Goal: Information Seeking & Learning: Compare options

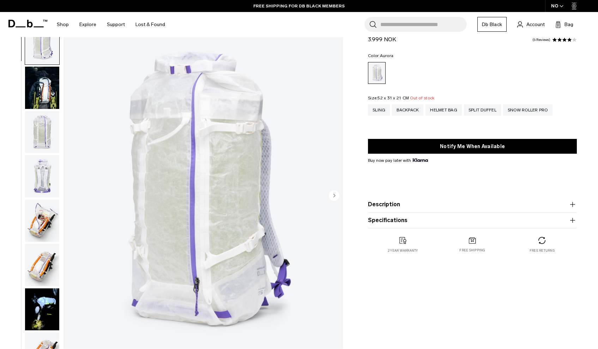
click at [44, 86] on img "button" at bounding box center [42, 88] width 34 height 42
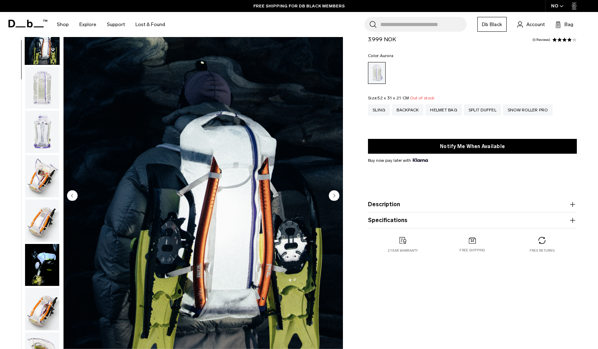
scroll to position [45, 0]
click at [42, 94] on img "button" at bounding box center [42, 87] width 34 height 42
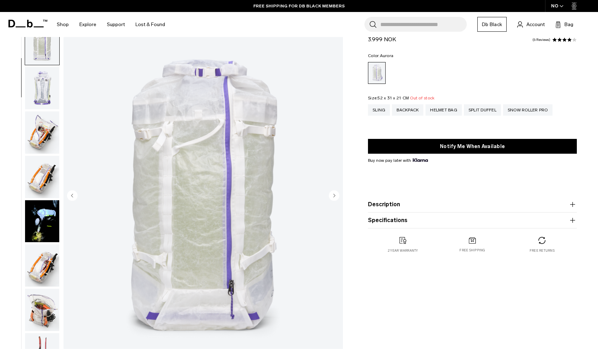
scroll to position [89, 0]
click at [39, 92] on img "button" at bounding box center [42, 87] width 34 height 42
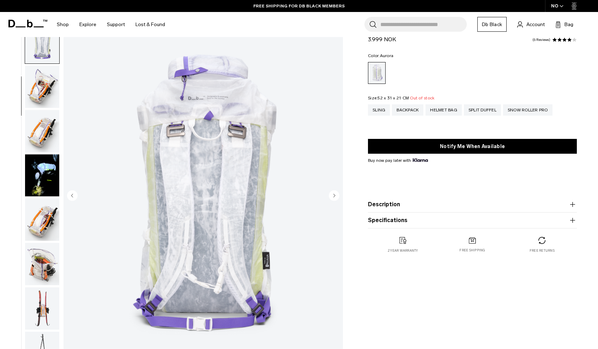
click at [41, 93] on img "button" at bounding box center [42, 87] width 34 height 42
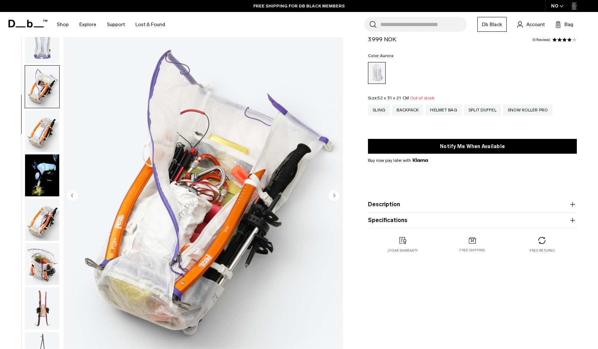
scroll to position [179, 0]
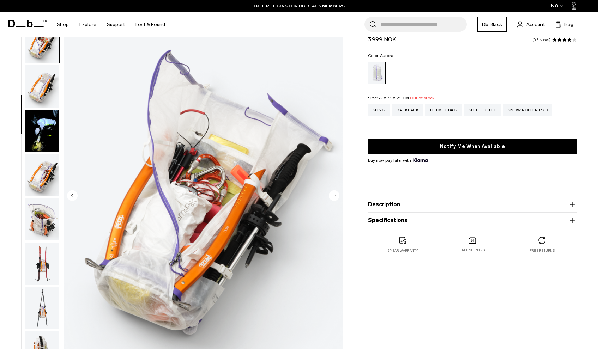
click at [39, 93] on img "button" at bounding box center [42, 86] width 34 height 42
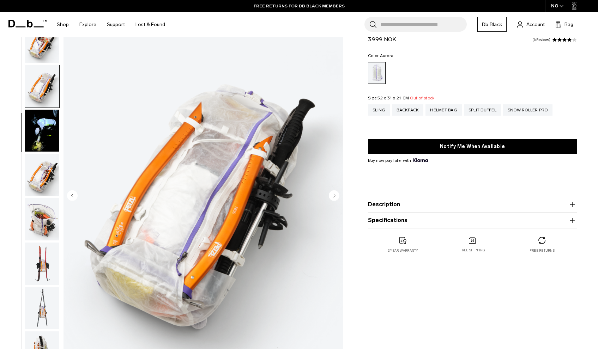
scroll to position [224, 0]
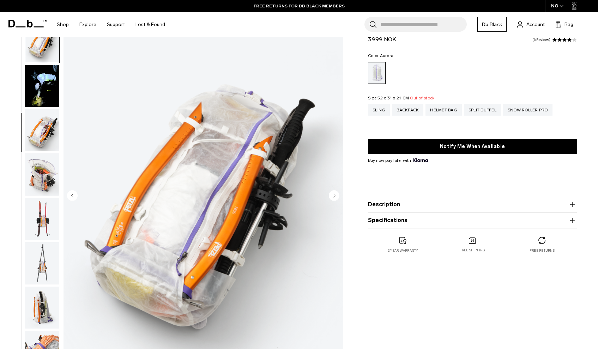
click at [39, 93] on img "button" at bounding box center [42, 86] width 34 height 42
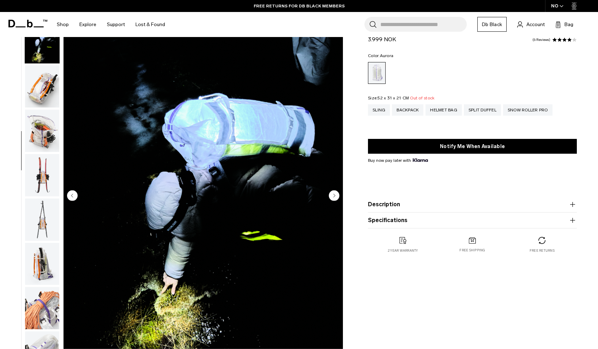
scroll to position [268, 0]
click at [38, 97] on img "button" at bounding box center [42, 86] width 34 height 42
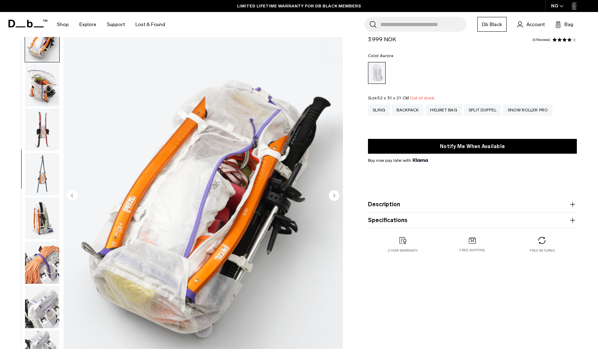
click at [40, 99] on img "button" at bounding box center [42, 85] width 34 height 42
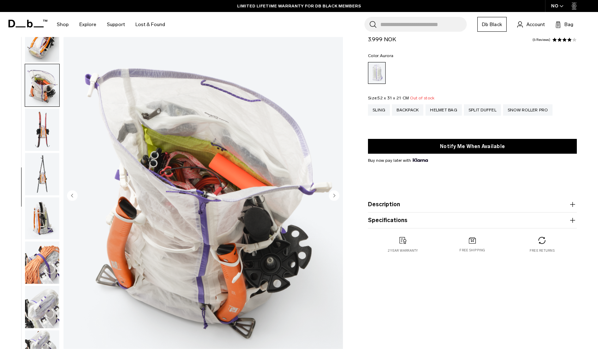
scroll to position [358, 0]
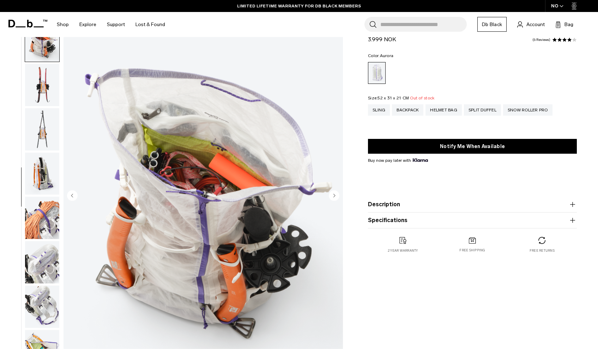
click at [39, 98] on img "button" at bounding box center [42, 85] width 34 height 42
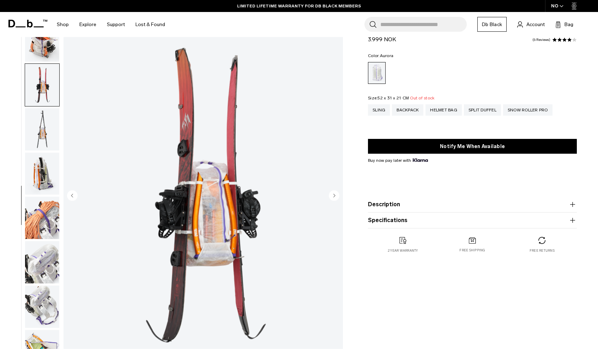
scroll to position [402, 0]
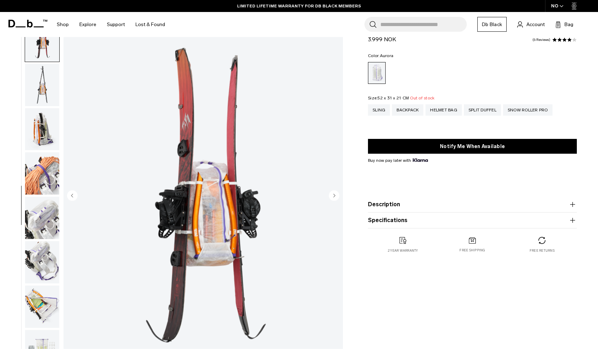
click at [39, 98] on img "button" at bounding box center [42, 85] width 34 height 42
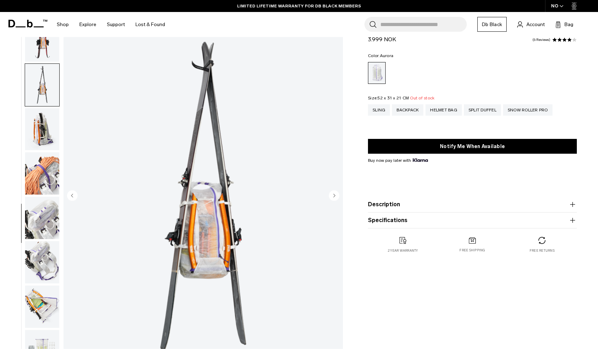
scroll to position [447, 0]
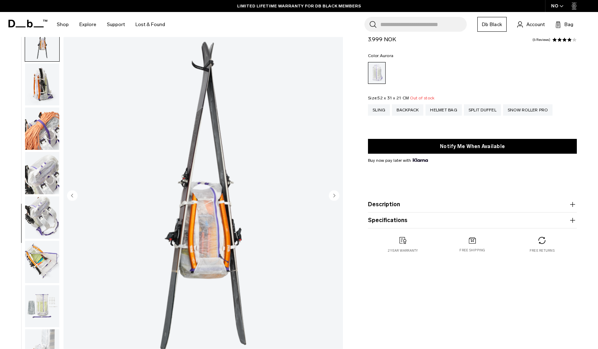
click at [39, 98] on img "button" at bounding box center [42, 84] width 34 height 42
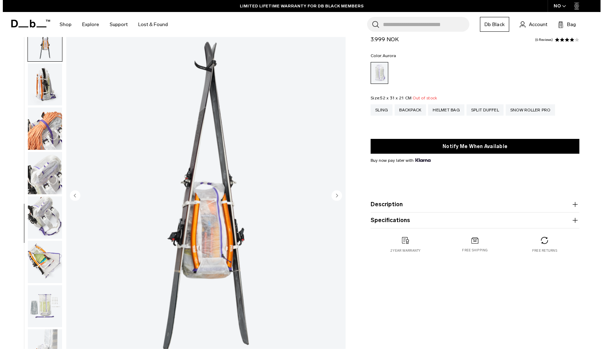
scroll to position [454, 0]
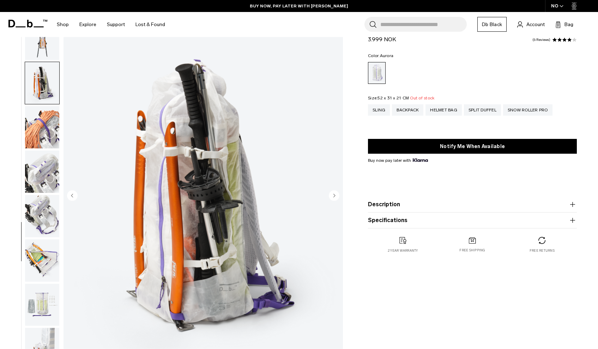
click at [554, 6] on div "NO" at bounding box center [557, 6] width 25 height 12
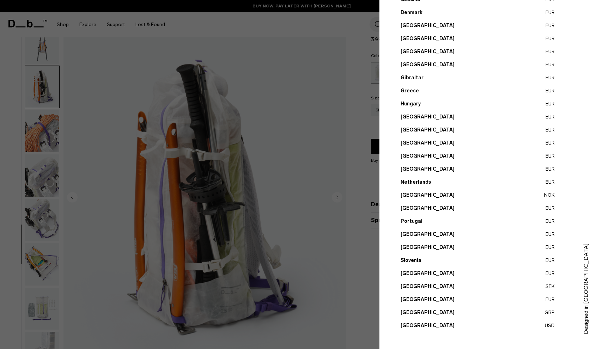
scroll to position [171, 0]
click at [409, 285] on button "Sweden SEK" at bounding box center [478, 286] width 154 height 7
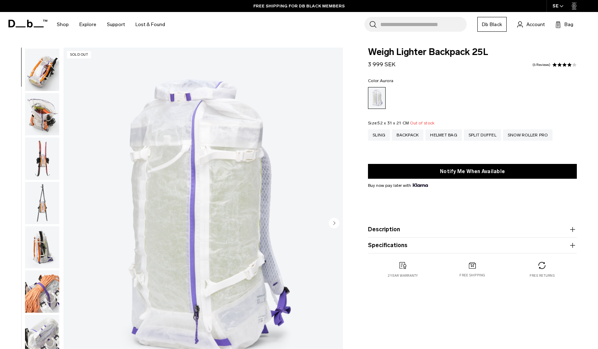
scroll to position [316, 0]
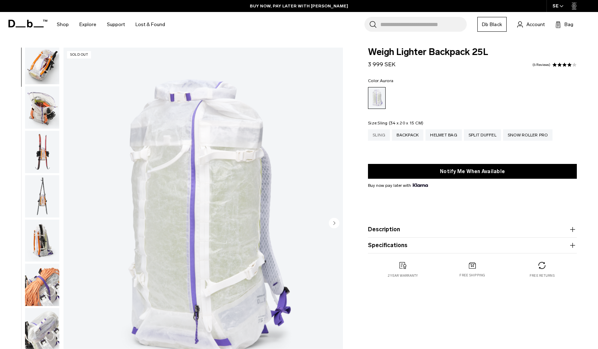
click at [370, 133] on div "Sling" at bounding box center [379, 134] width 22 height 11
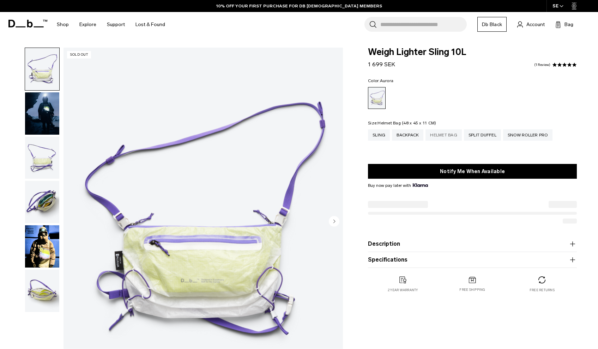
click at [434, 134] on div "Helmet Bag" at bounding box center [443, 134] width 36 height 11
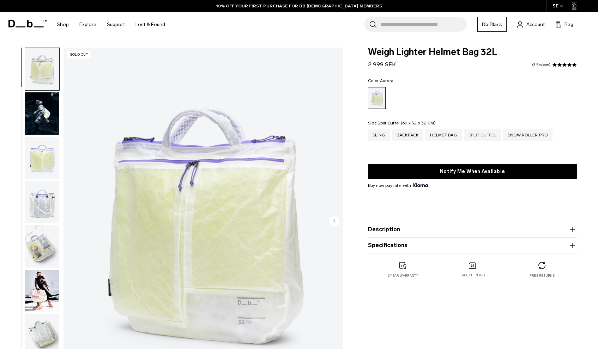
click at [479, 139] on div "Split Duffel" at bounding box center [482, 134] width 37 height 11
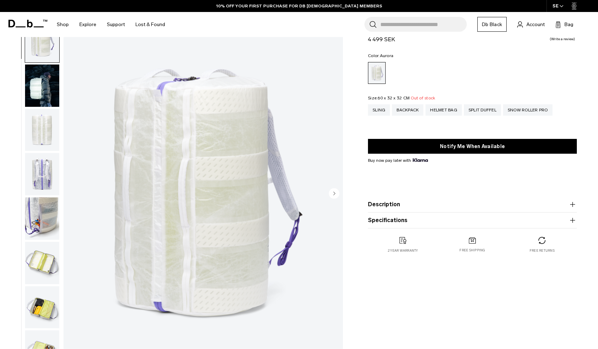
scroll to position [29, 0]
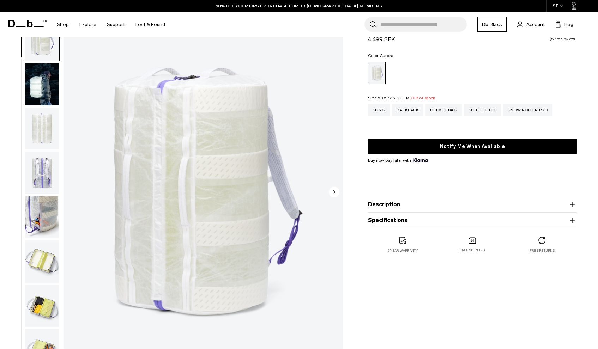
click at [40, 90] on img "button" at bounding box center [42, 84] width 34 height 42
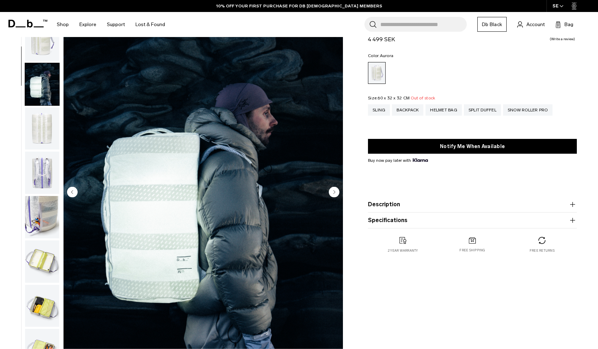
scroll to position [45, 0]
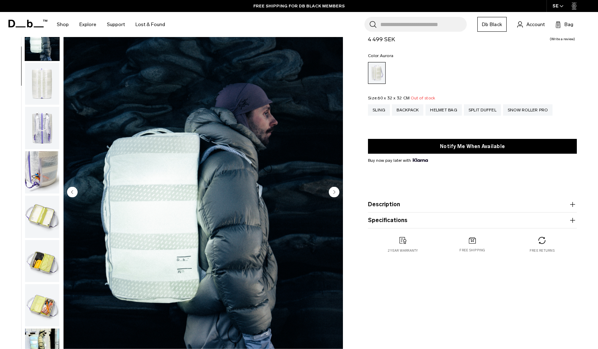
click at [47, 86] on img "button" at bounding box center [42, 84] width 34 height 42
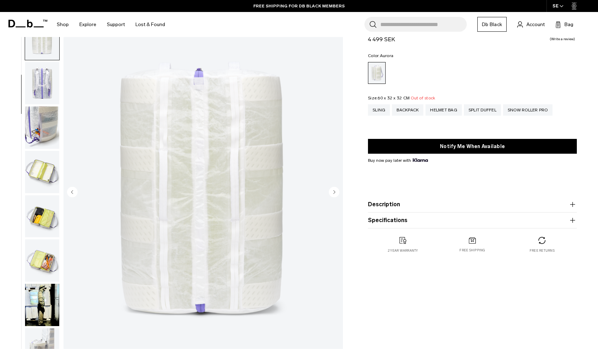
click at [43, 84] on img "button" at bounding box center [42, 83] width 34 height 42
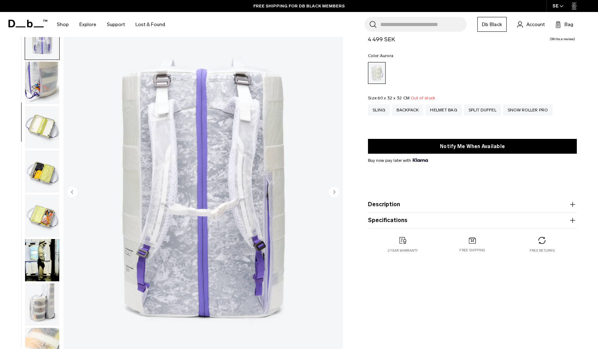
click at [43, 84] on img "button" at bounding box center [42, 83] width 34 height 42
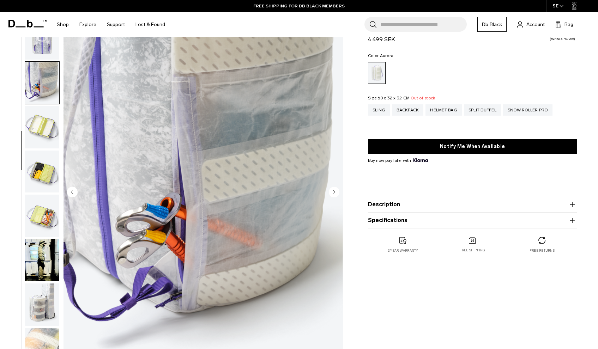
scroll to position [179, 0]
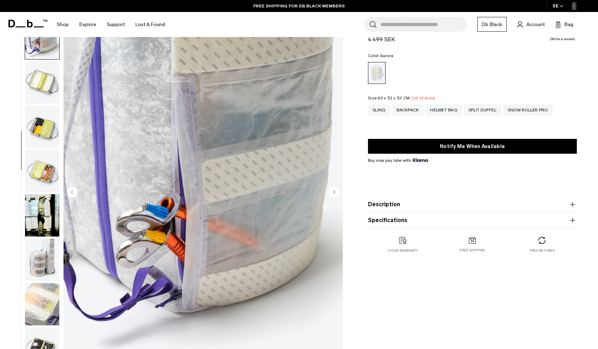
click at [44, 84] on img "button" at bounding box center [42, 82] width 34 height 42
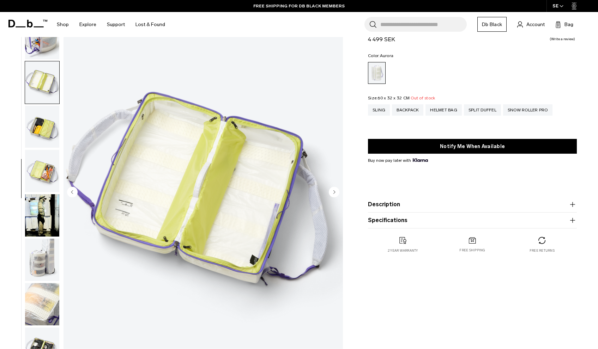
scroll to position [188, 0]
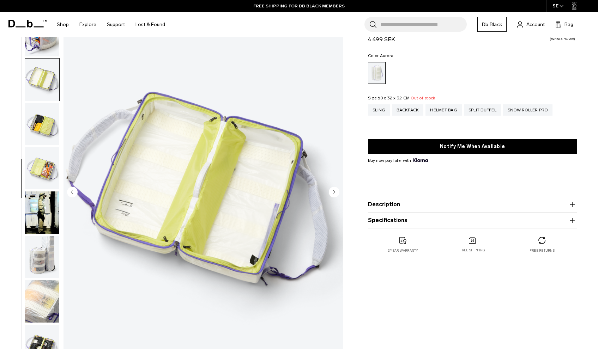
click at [44, 84] on img "button" at bounding box center [42, 80] width 34 height 42
click at [38, 219] on img "button" at bounding box center [42, 212] width 34 height 42
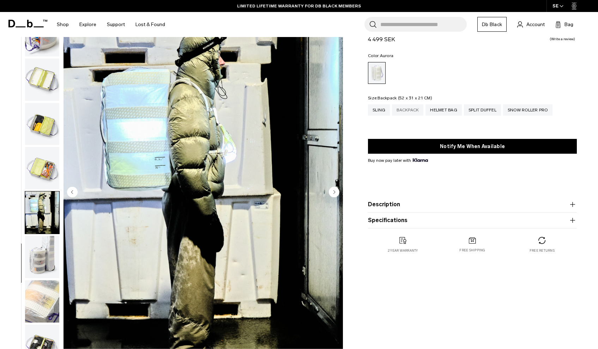
click at [408, 111] on div "Backpack" at bounding box center [407, 109] width 31 height 11
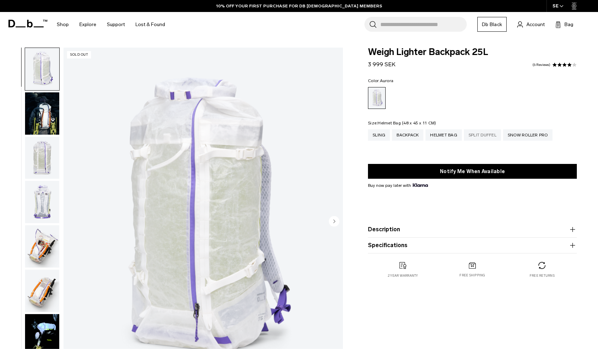
click at [466, 134] on div "Split Duffel" at bounding box center [482, 134] width 37 height 11
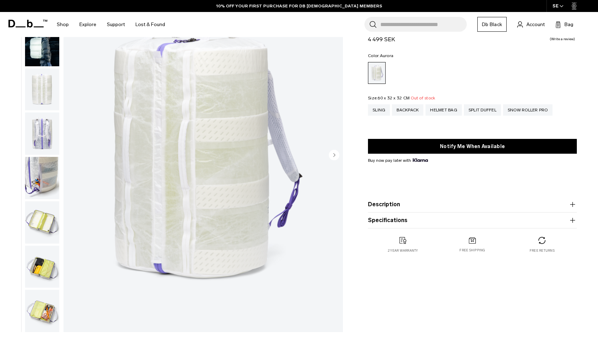
scroll to position [76, 0]
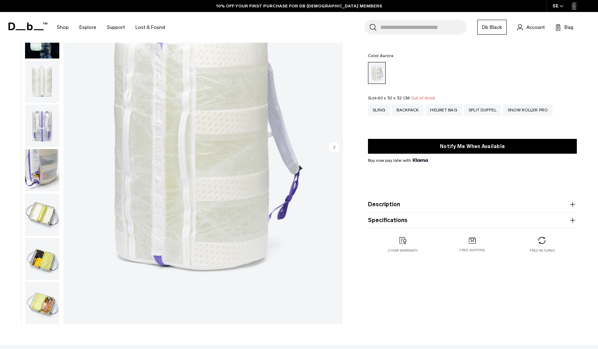
click at [54, 289] on img "button" at bounding box center [42, 303] width 34 height 42
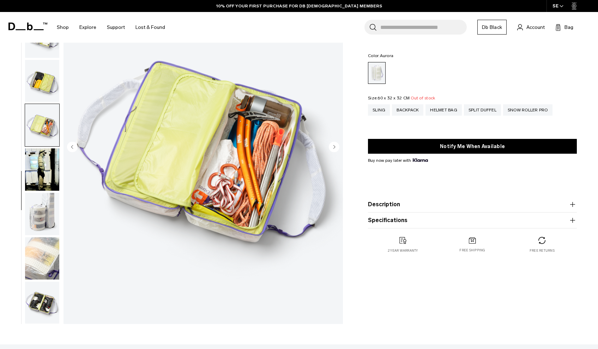
click at [36, 275] on img "button" at bounding box center [42, 258] width 34 height 42
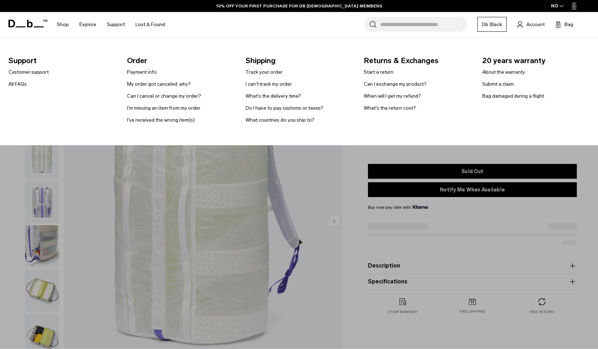
select select
select select "**********"
select select
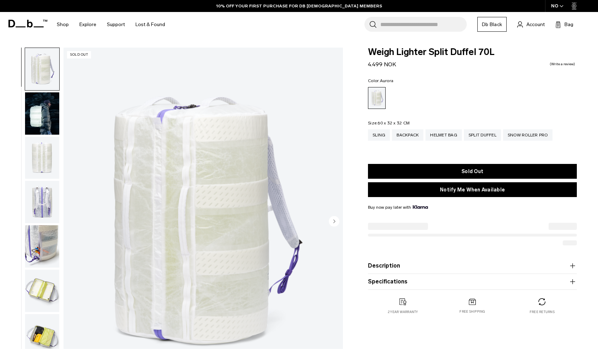
click at [20, 25] on icon at bounding box center [27, 24] width 39 height 8
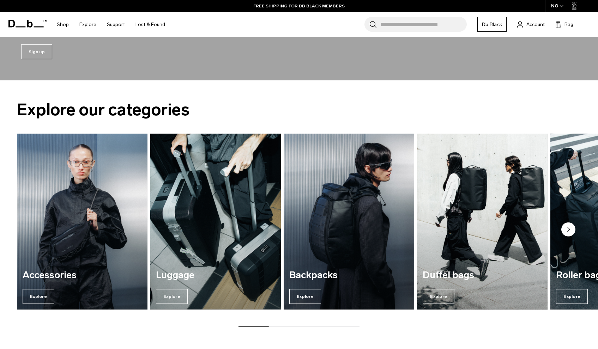
scroll to position [225, 0]
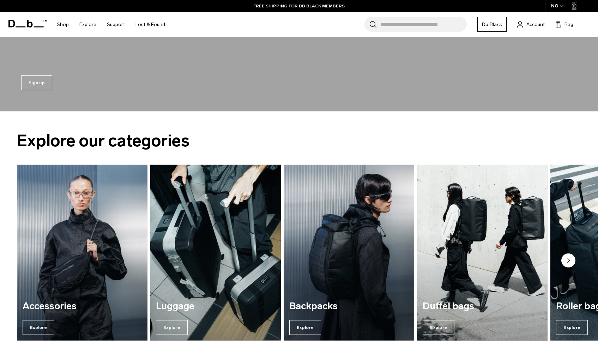
click at [570, 261] on circle "Next slide" at bounding box center [568, 261] width 14 height 14
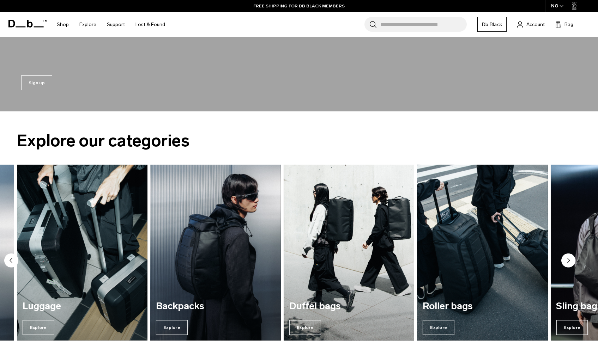
click at [570, 261] on circle "Next slide" at bounding box center [568, 261] width 14 height 14
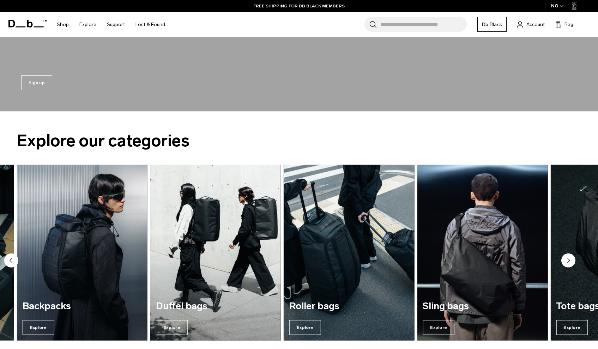
click at [570, 261] on circle "Next slide" at bounding box center [568, 261] width 14 height 14
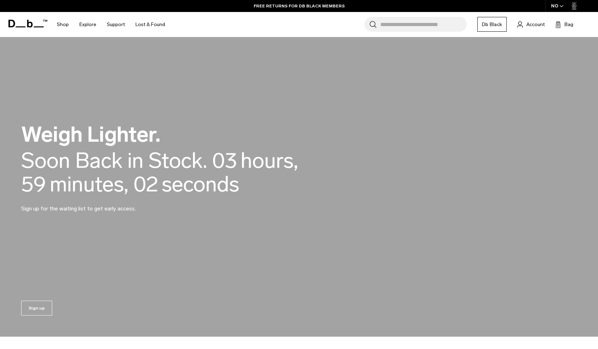
scroll to position [0, 0]
click at [28, 21] on icon at bounding box center [30, 24] width 6 height 8
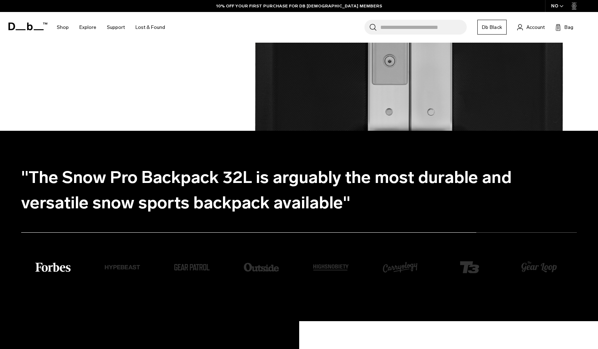
scroll to position [1132, 0]
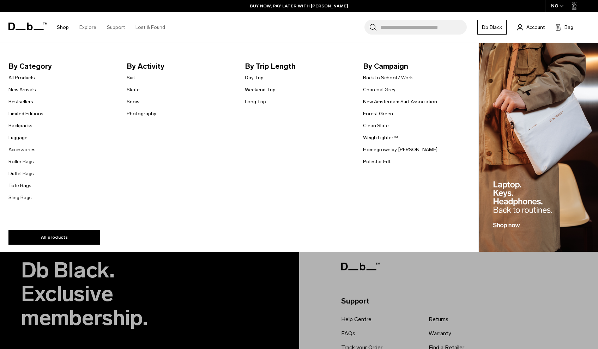
click at [84, 184] on li "By Category All Products New Arrivals Bestsellers Limited Editions Backpacks [G…" at bounding box center [61, 131] width 107 height 141
